Goal: Task Accomplishment & Management: Use online tool/utility

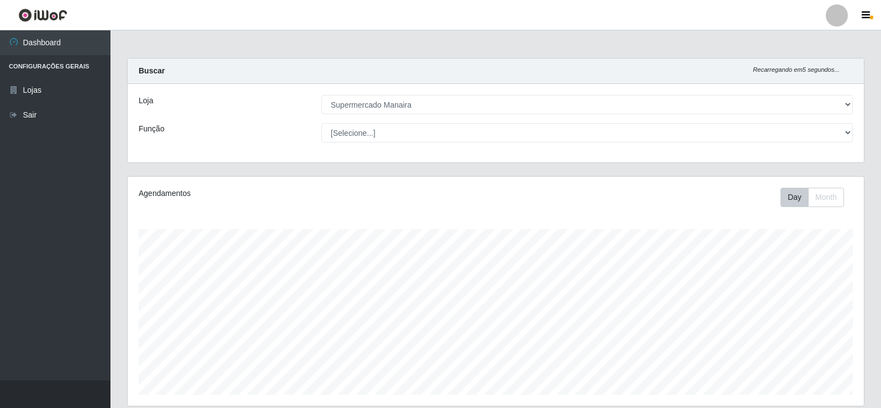
select select "443"
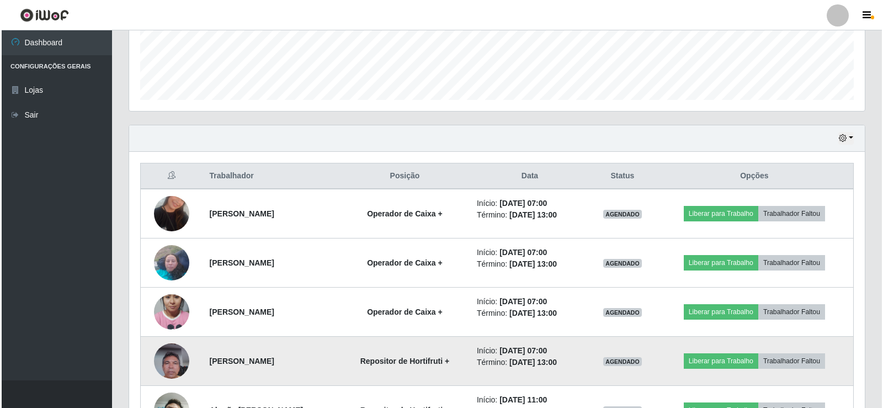
scroll to position [229, 736]
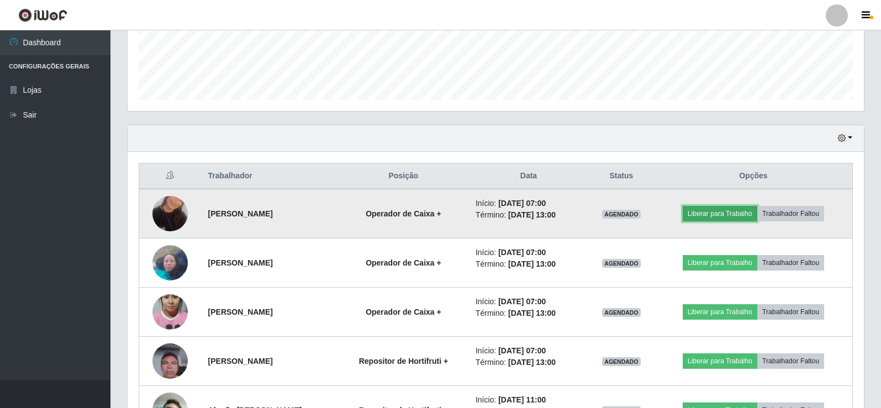
click at [717, 213] on button "Liberar para Trabalho" at bounding box center [719, 213] width 75 height 15
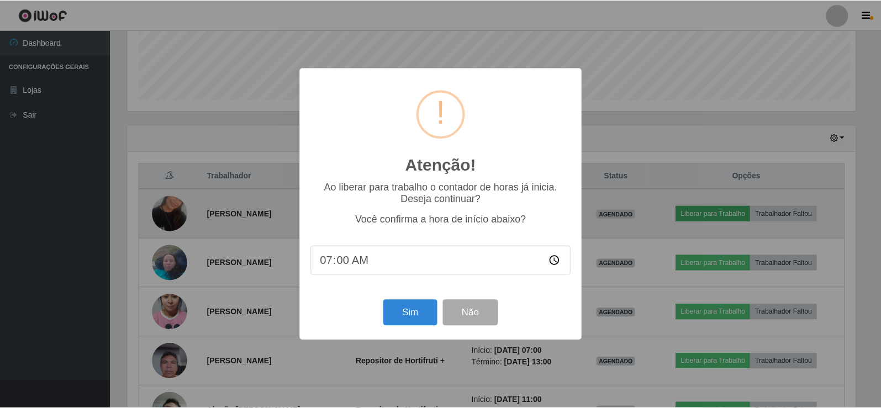
scroll to position [229, 731]
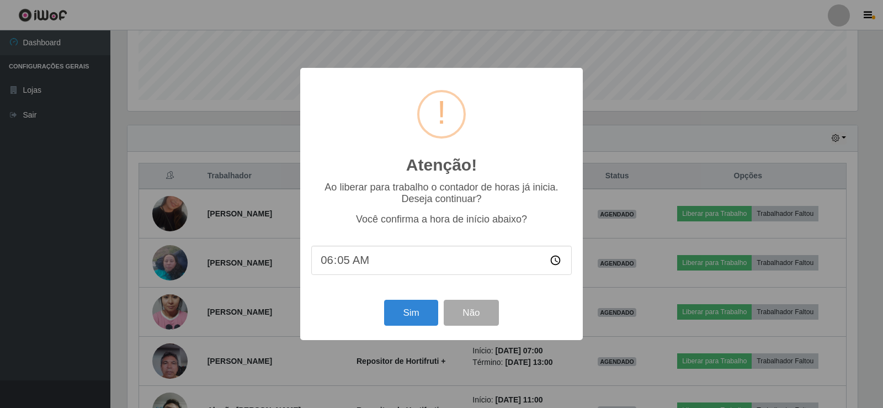
type input "06:56"
click at [431, 309] on button "Sim" at bounding box center [411, 313] width 54 height 26
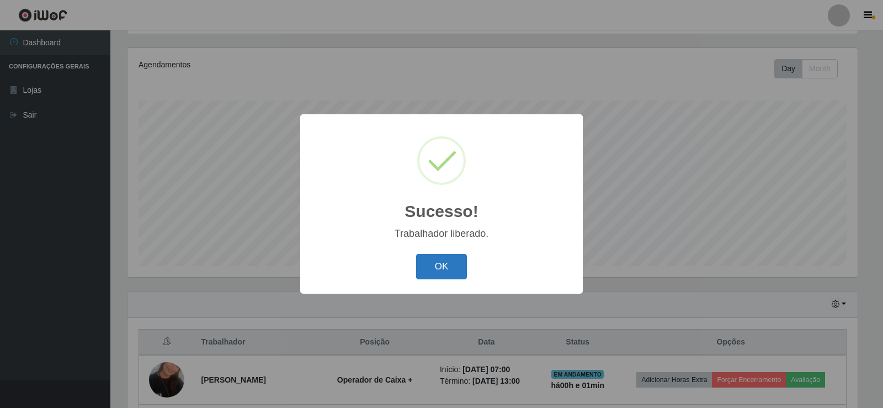
click at [441, 265] on button "OK" at bounding box center [441, 267] width 51 height 26
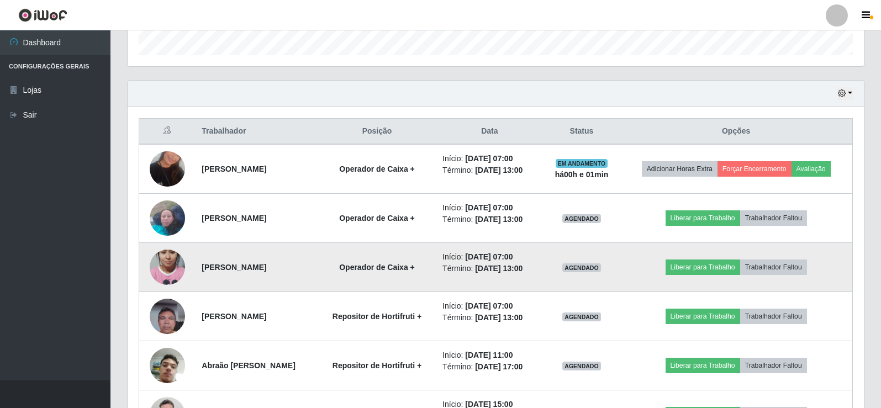
scroll to position [350, 0]
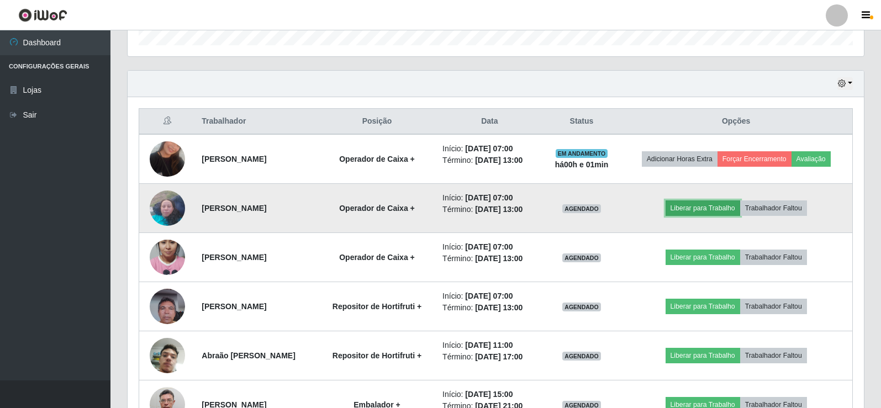
click at [703, 211] on button "Liberar para Trabalho" at bounding box center [702, 207] width 75 height 15
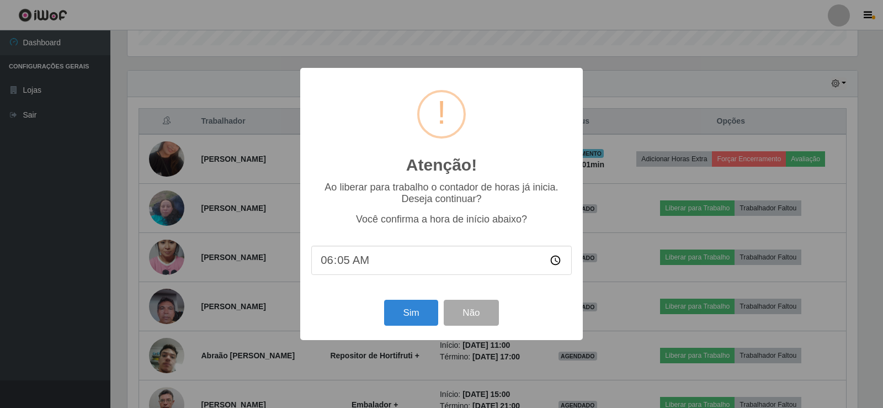
type input "06:56"
click at [428, 309] on button "Sim" at bounding box center [411, 313] width 54 height 26
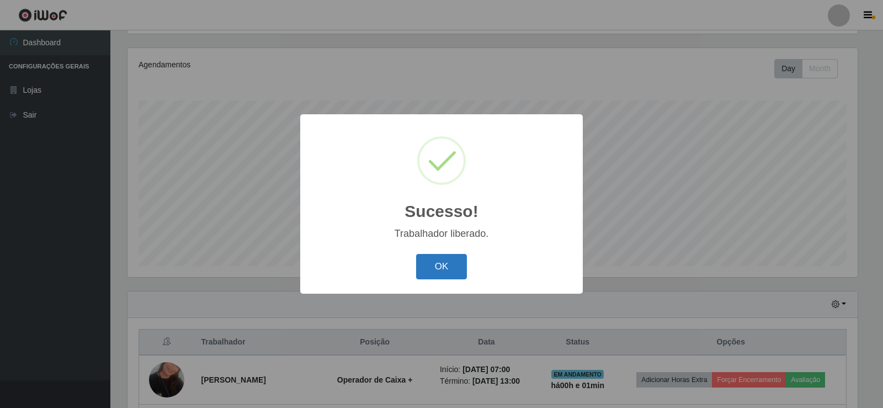
click at [448, 262] on button "OK" at bounding box center [441, 267] width 51 height 26
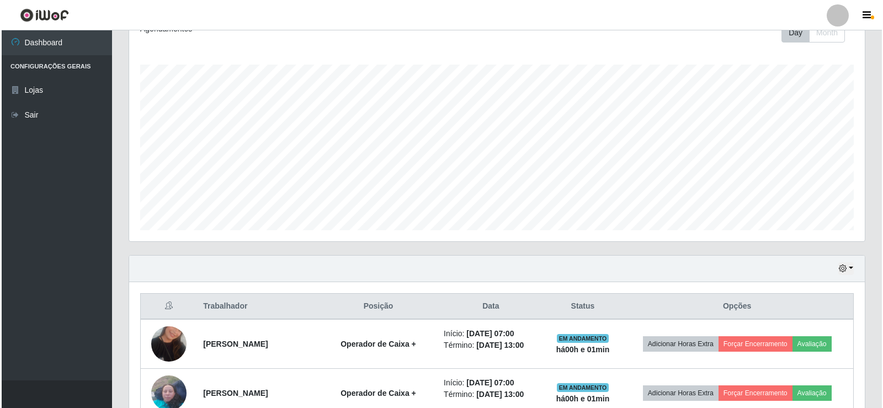
scroll to position [294, 0]
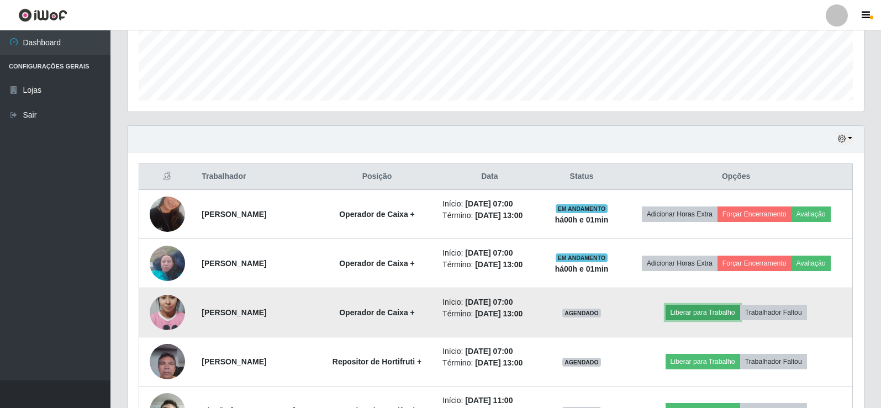
click at [714, 317] on button "Liberar para Trabalho" at bounding box center [702, 312] width 75 height 15
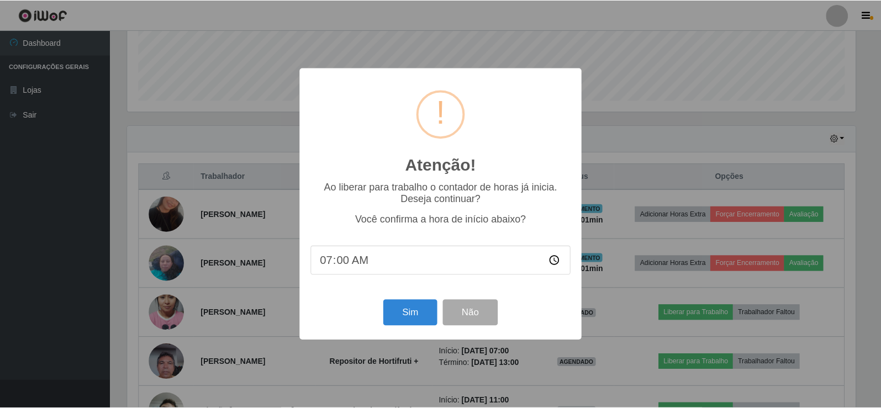
scroll to position [229, 731]
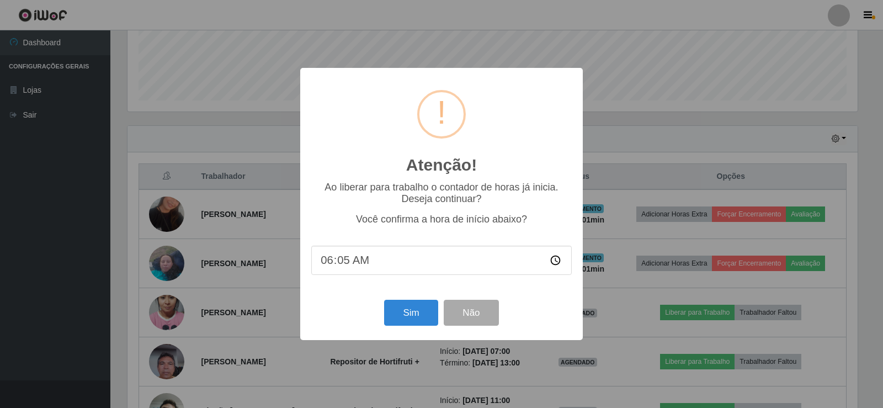
type input "06:57"
drag, startPoint x: 409, startPoint y: 324, endPoint x: 399, endPoint y: 322, distance: 10.6
click at [409, 323] on button "Sim" at bounding box center [411, 313] width 54 height 26
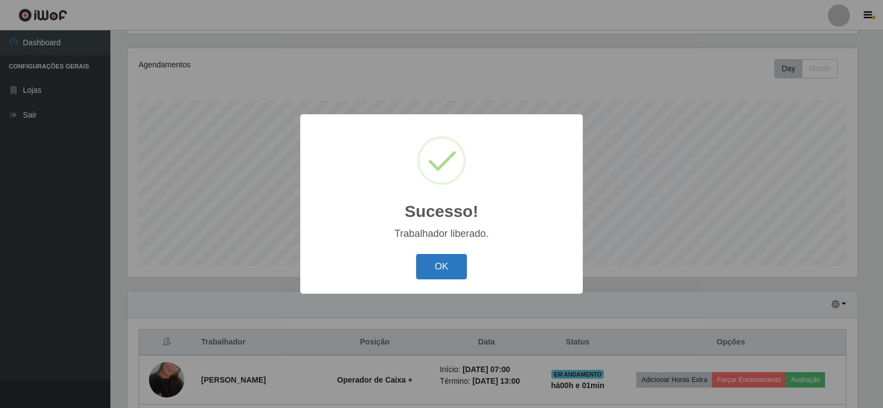
click at [431, 271] on button "OK" at bounding box center [441, 267] width 51 height 26
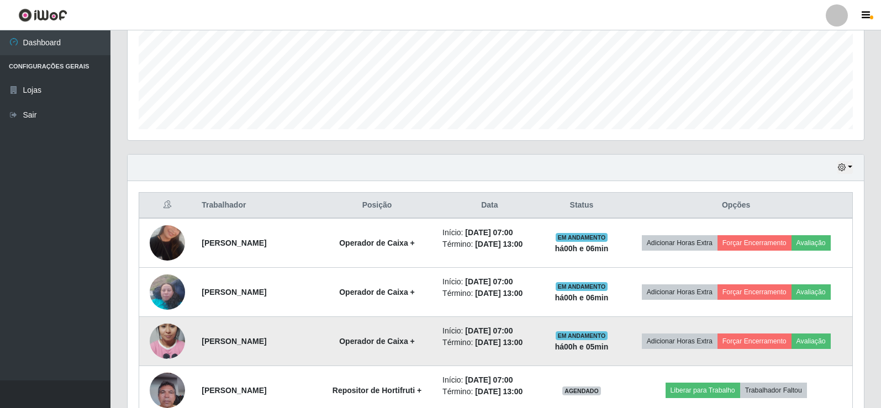
scroll to position [405, 0]
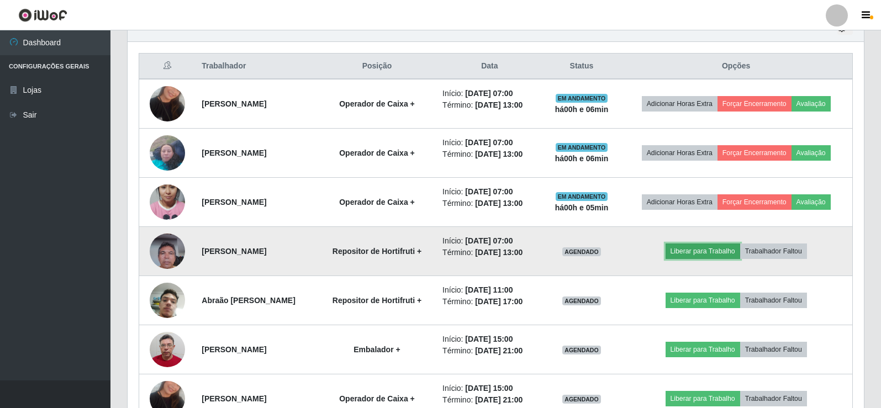
click at [723, 248] on button "Liberar para Trabalho" at bounding box center [702, 251] width 75 height 15
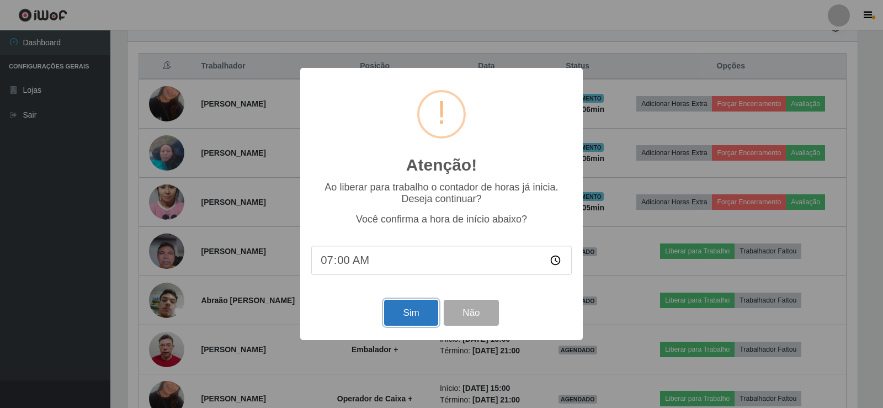
click at [410, 315] on button "Sim" at bounding box center [411, 313] width 54 height 26
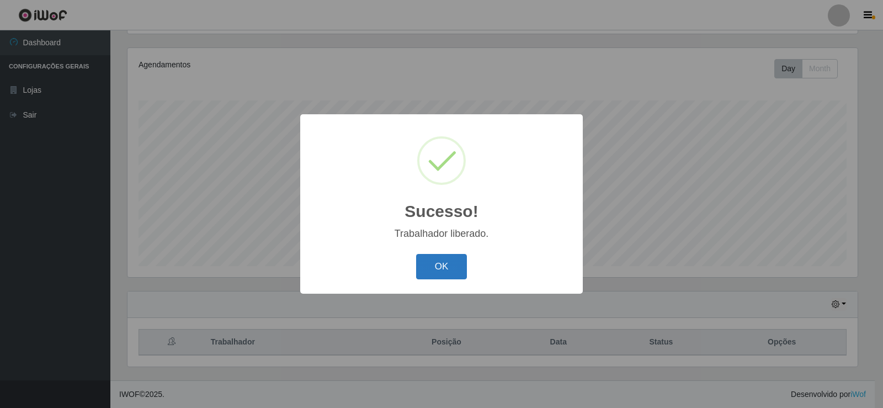
click at [455, 268] on button "OK" at bounding box center [441, 267] width 51 height 26
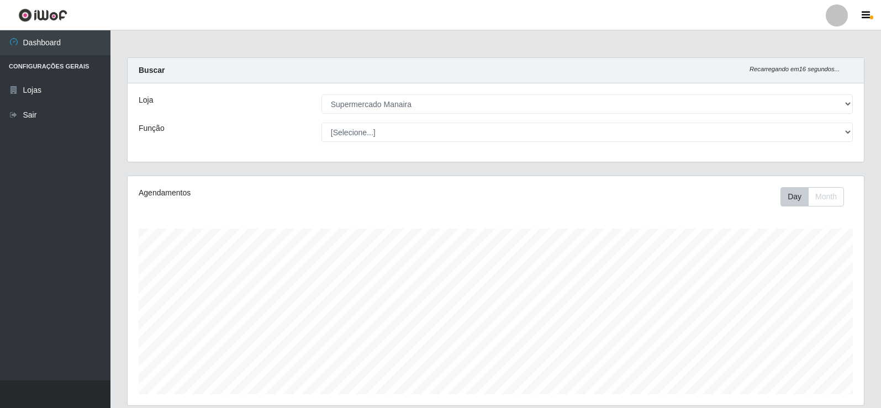
scroll to position [0, 0]
